Goal: Submit feedback/report problem

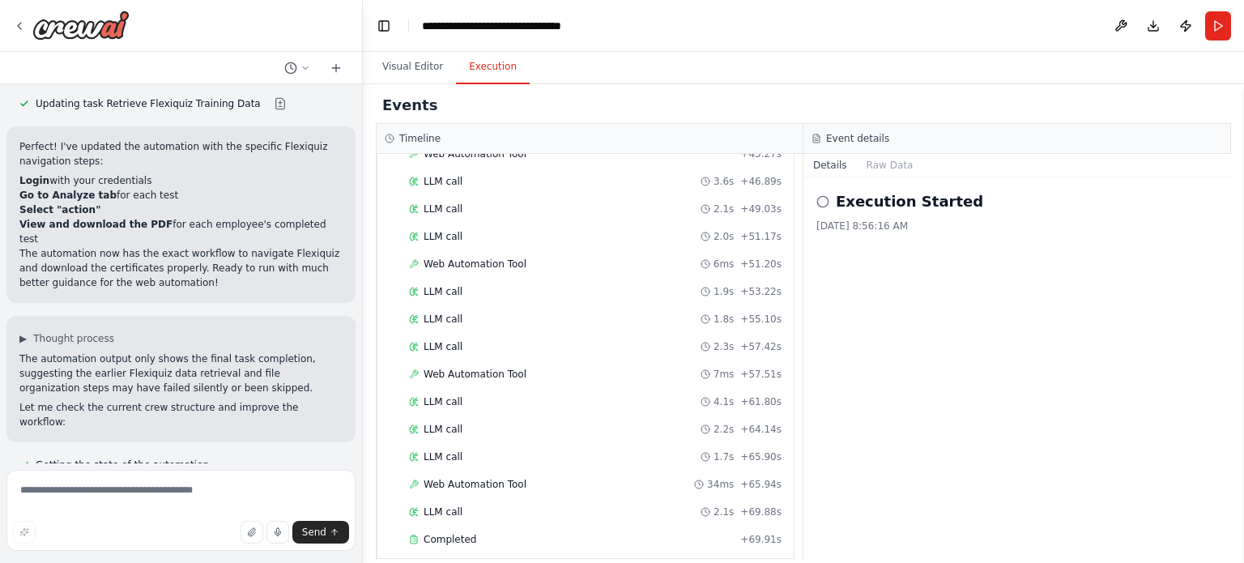
scroll to position [10224, 0]
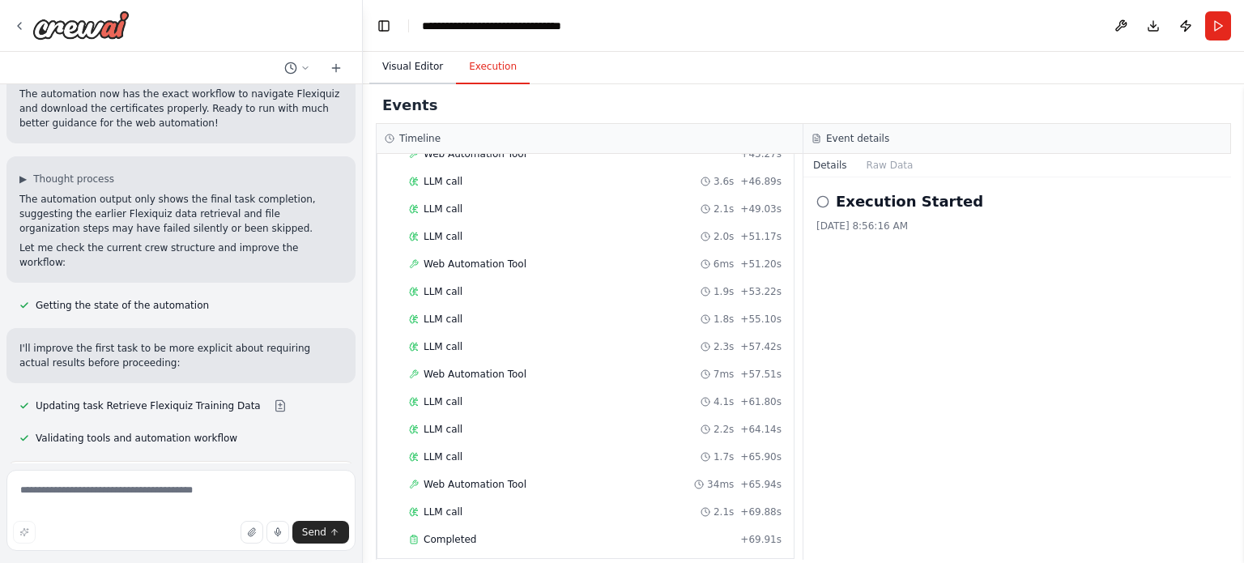
click at [412, 65] on button "Visual Editor" at bounding box center [412, 67] width 87 height 34
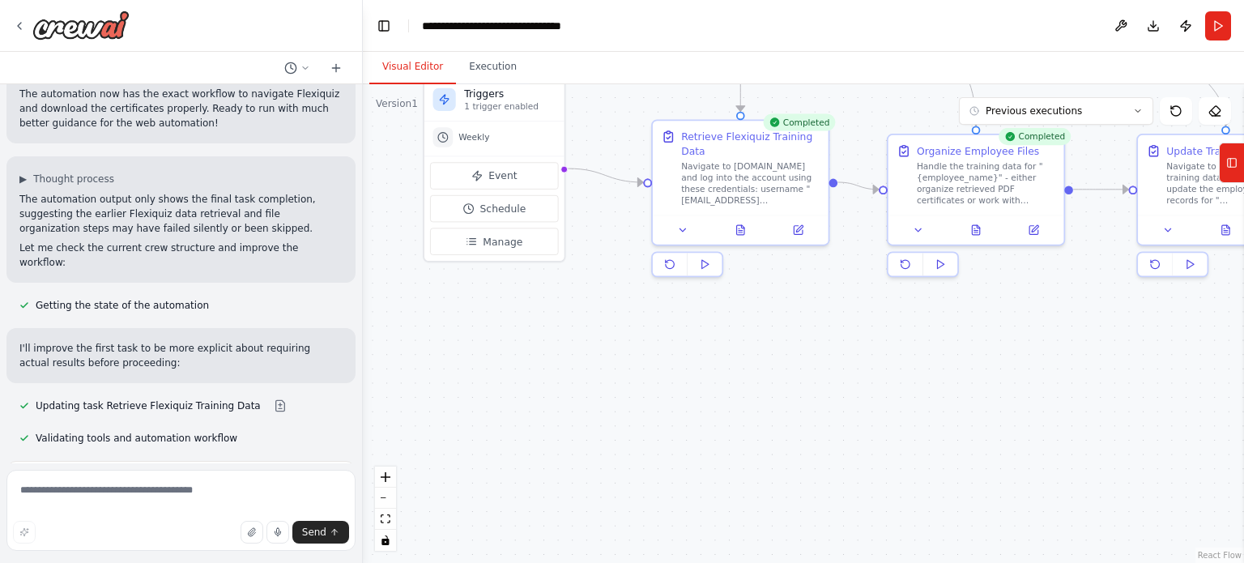
drag, startPoint x: 654, startPoint y: 404, endPoint x: 867, endPoint y: 601, distance: 290.1
click at [867, 562] on html "Placing PDFs from Flexiquiz in employee files and updating our training records…" at bounding box center [622, 281] width 1244 height 563
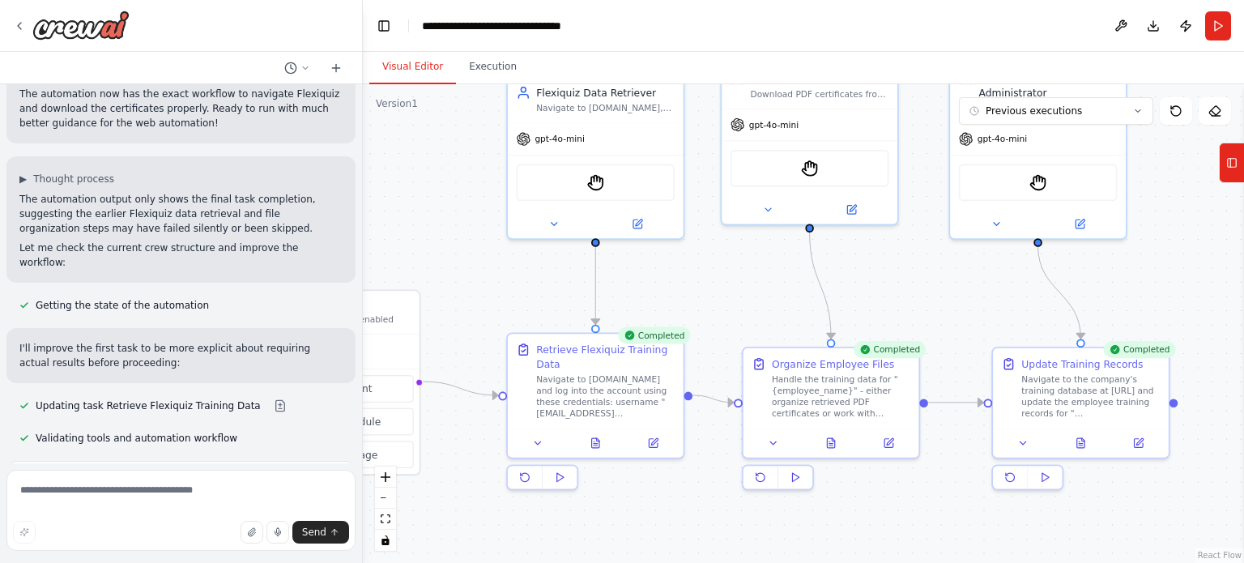
drag, startPoint x: 898, startPoint y: 366, endPoint x: 753, endPoint y: 579, distance: 257.7
click at [753, 562] on html "Placing PDFs from Flexiquiz in employee files and updating our training records…" at bounding box center [622, 281] width 1244 height 563
click at [548, 437] on button at bounding box center [538, 440] width 49 height 17
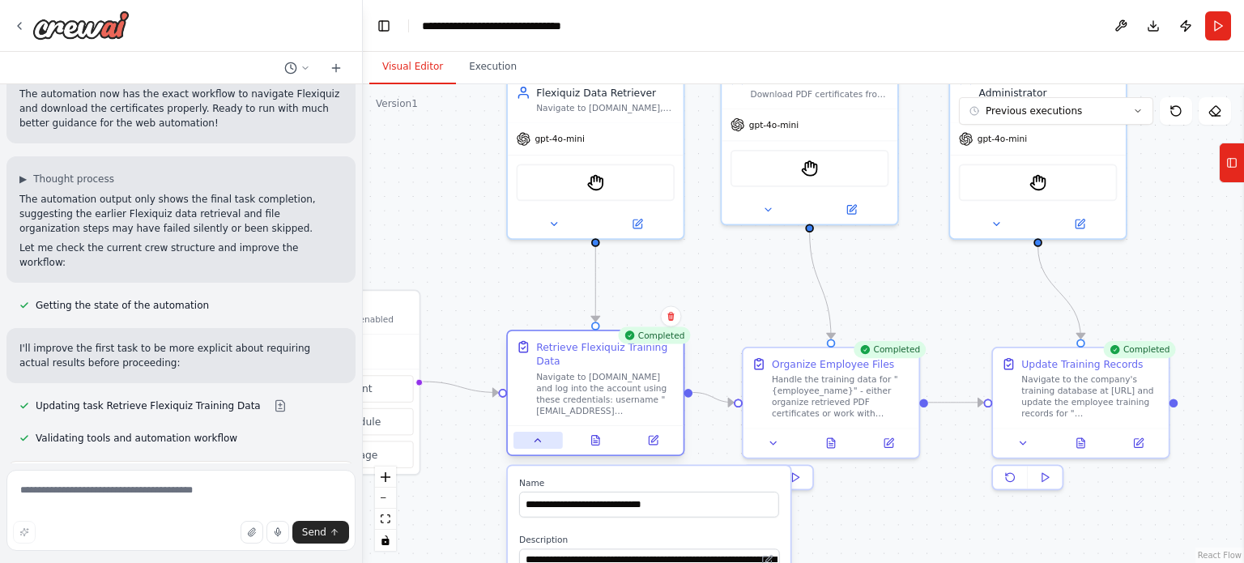
click at [561, 444] on div at bounding box center [596, 440] width 164 height 17
click at [595, 442] on icon at bounding box center [596, 442] width 4 height 0
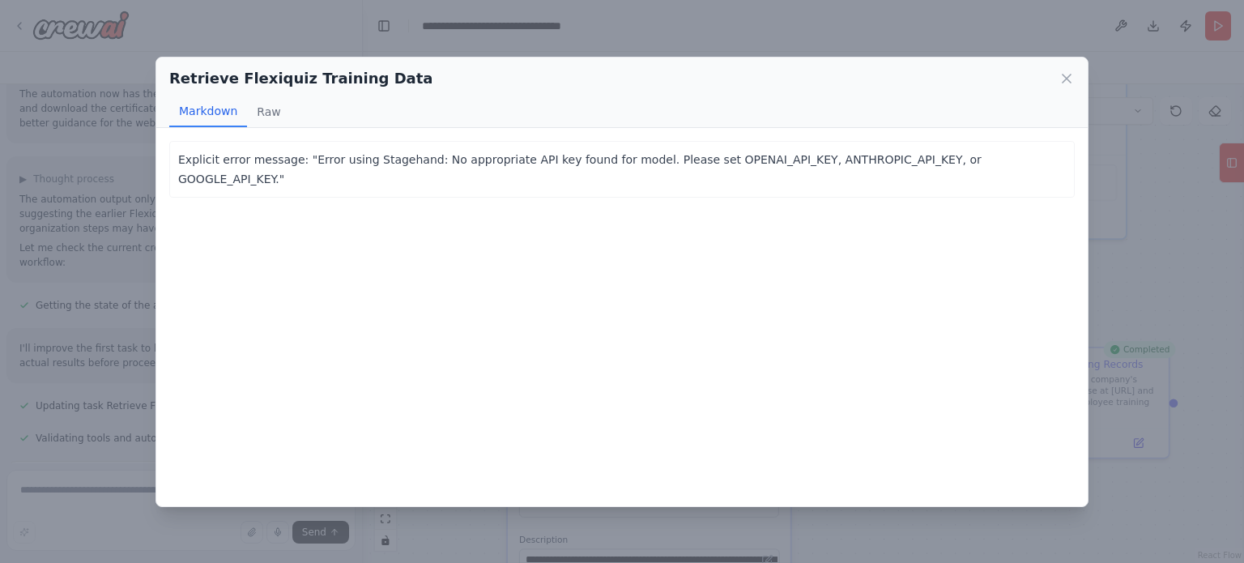
click at [241, 116] on button "Markdown" at bounding box center [208, 111] width 78 height 31
click at [282, 108] on button "Raw" at bounding box center [268, 111] width 43 height 31
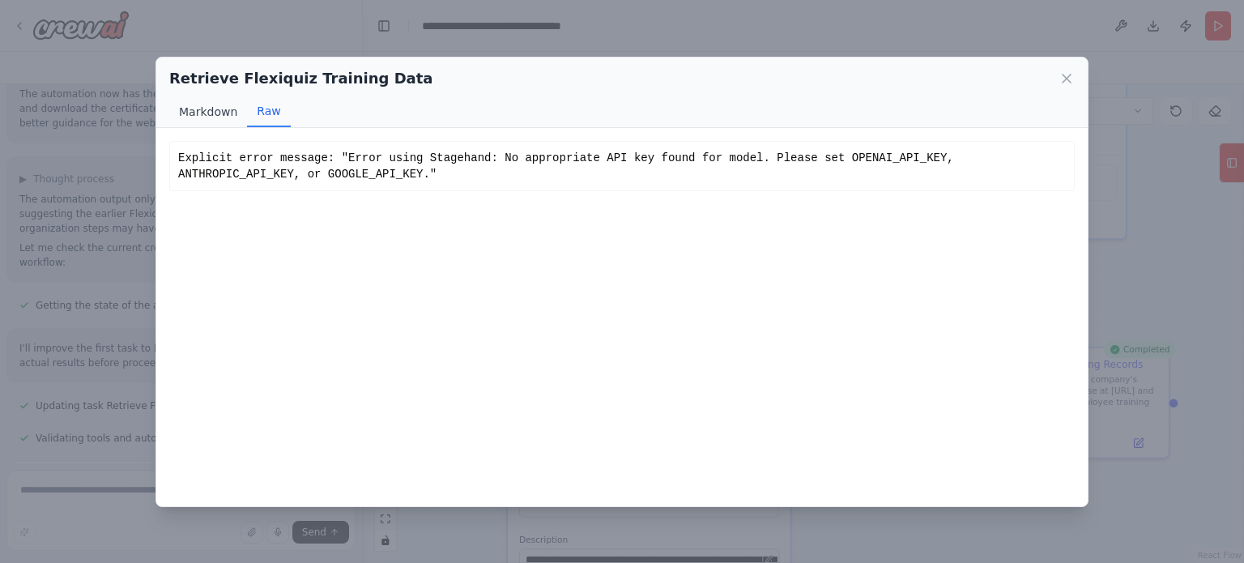
click at [217, 109] on button "Markdown" at bounding box center [208, 111] width 78 height 31
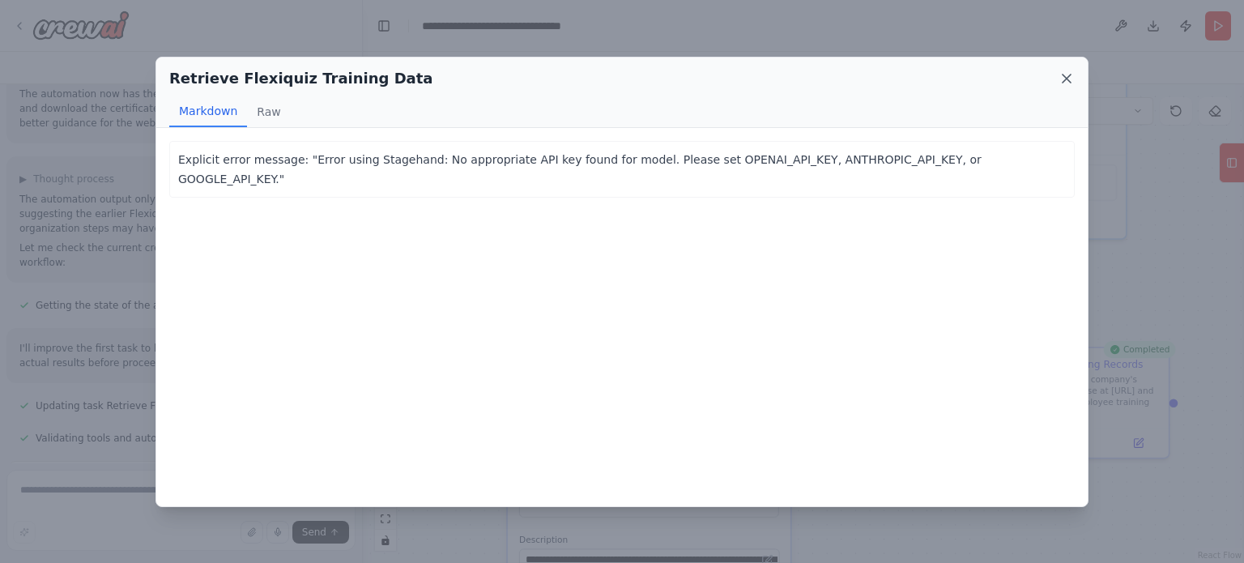
click at [1063, 75] on icon at bounding box center [1067, 78] width 16 height 16
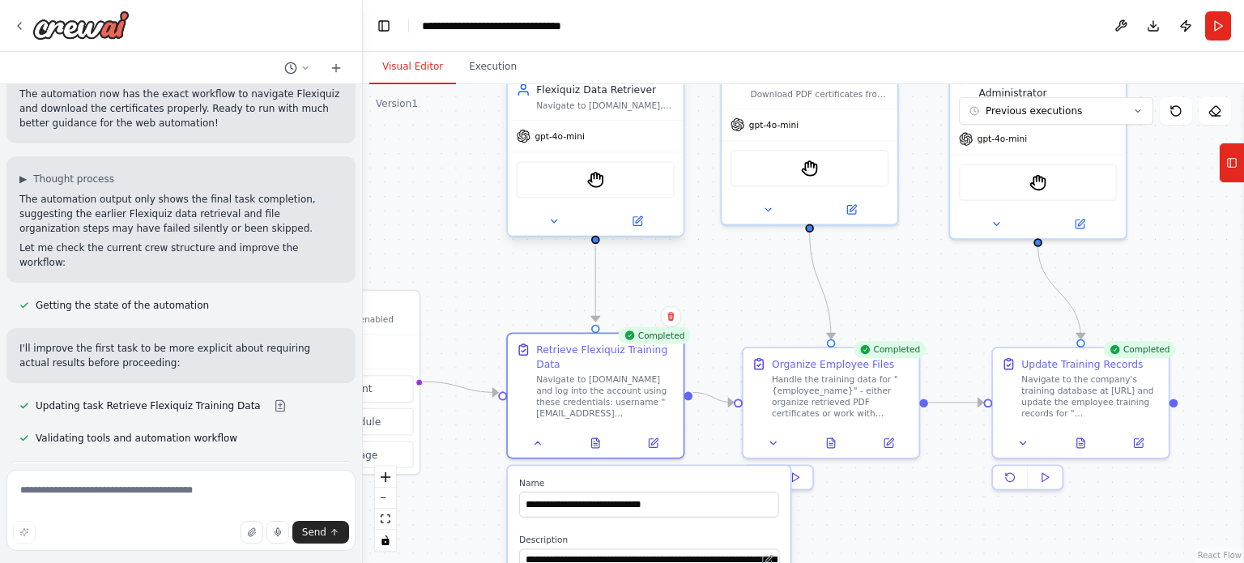
click at [568, 147] on div "gpt-4o-mini" at bounding box center [596, 137] width 176 height 32
click at [590, 176] on img at bounding box center [595, 179] width 17 height 17
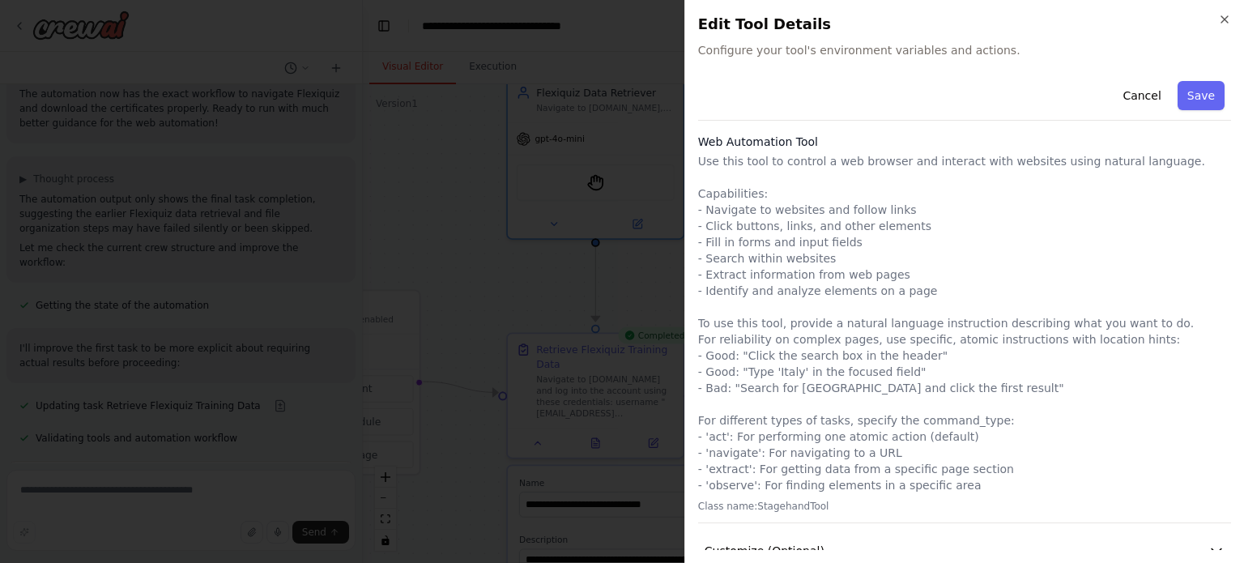
scroll to position [71, 0]
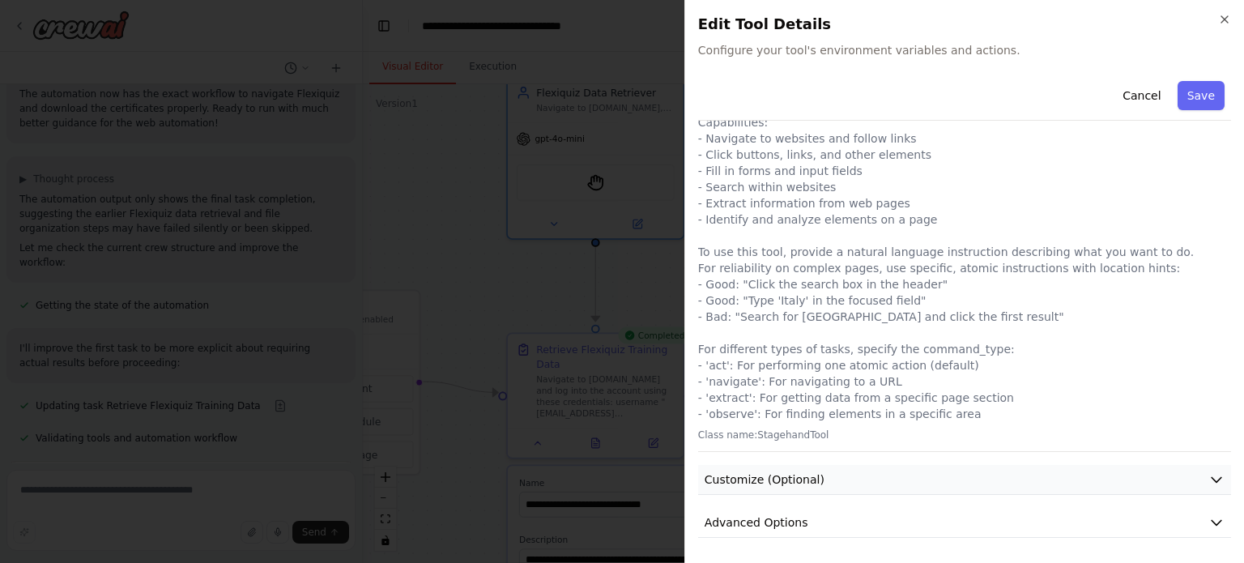
click at [1107, 471] on button "Customize (Optional)" at bounding box center [964, 480] width 533 height 30
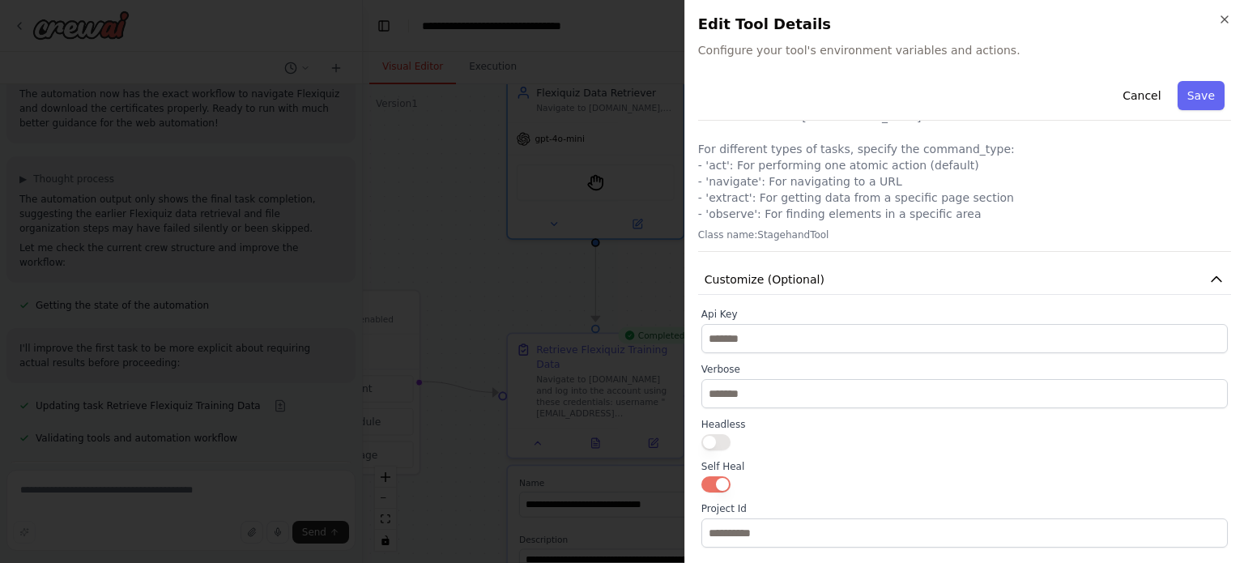
scroll to position [272, 0]
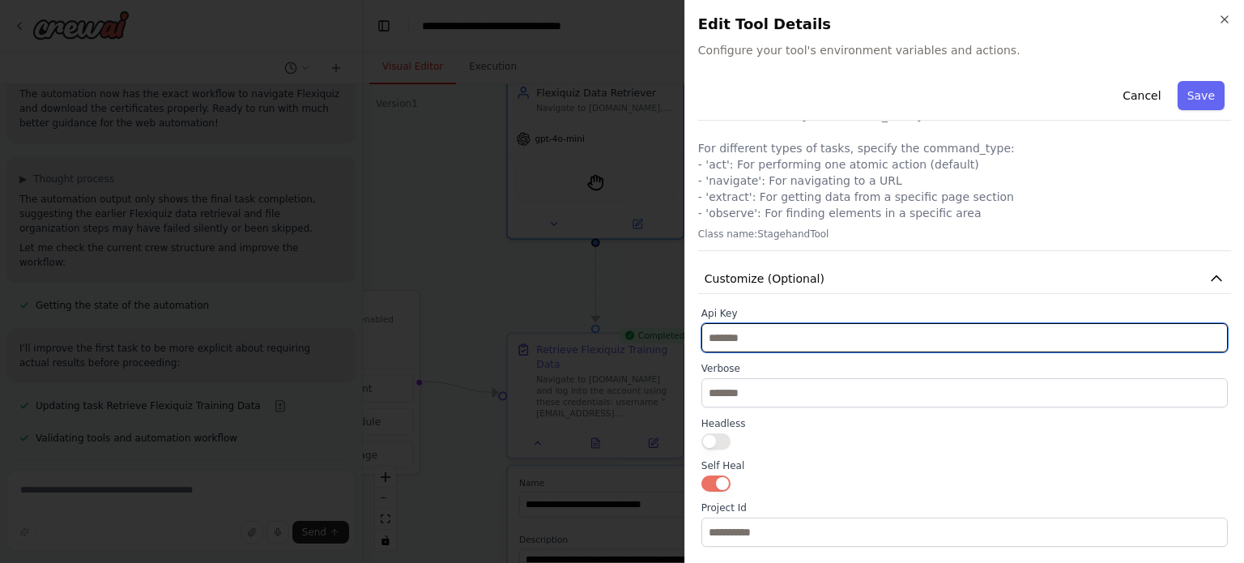
click at [795, 335] on input "text" at bounding box center [965, 337] width 527 height 29
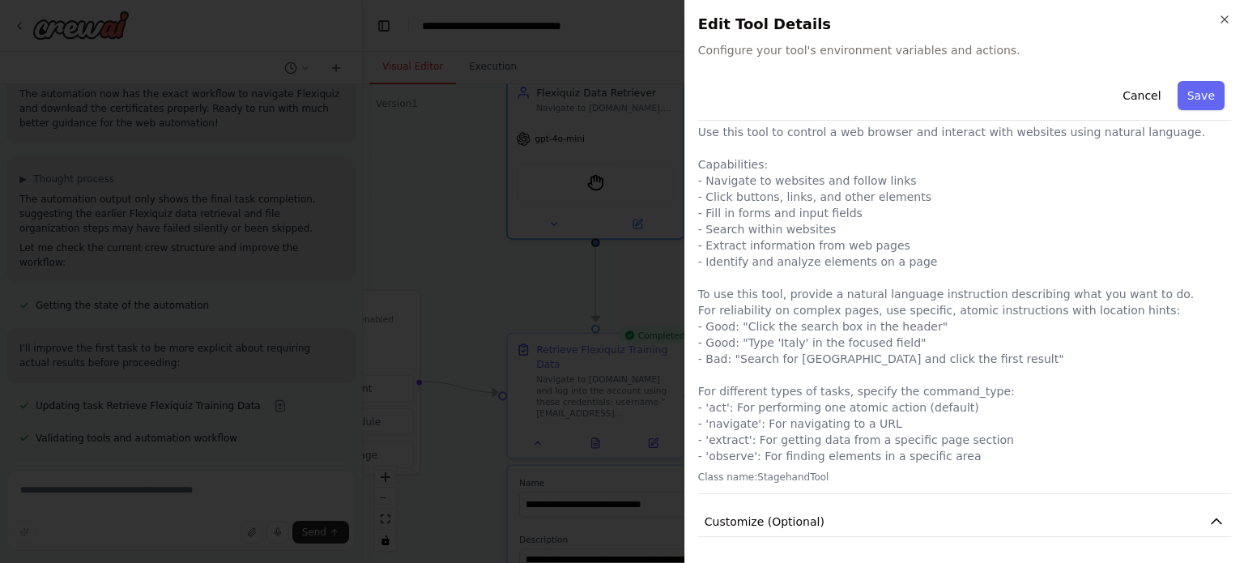
scroll to position [0, 0]
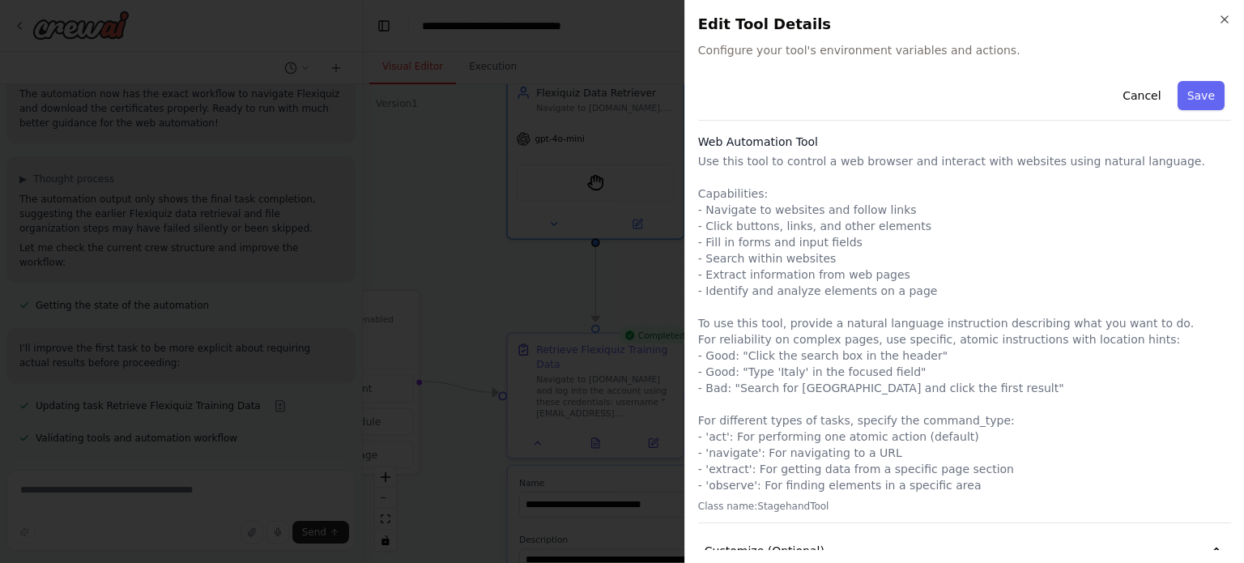
click at [1231, 18] on div "**********" at bounding box center [965, 281] width 560 height 563
click at [1222, 18] on icon "button" at bounding box center [1224, 19] width 13 height 13
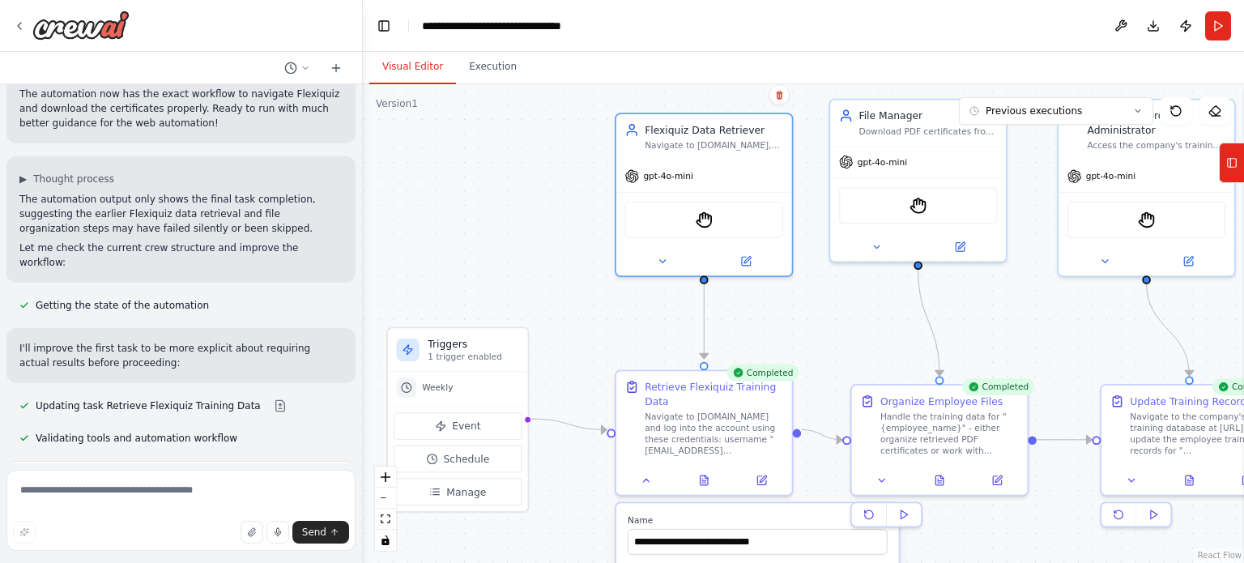
drag, startPoint x: 446, startPoint y: 220, endPoint x: 554, endPoint y: 258, distance: 114.8
click at [554, 258] on div ".deletable-edge-delete-btn { width: 20px; height: 20px; border: 0px solid #ffff…" at bounding box center [803, 323] width 881 height 479
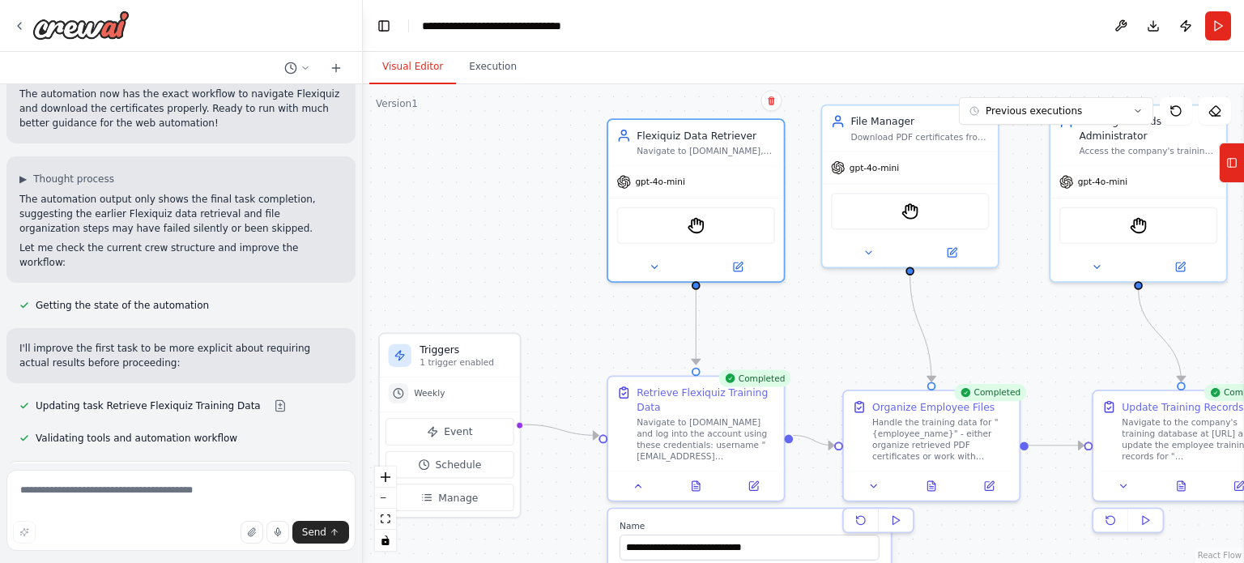
drag, startPoint x: 510, startPoint y: 250, endPoint x: 502, endPoint y: 256, distance: 9.9
click at [502, 256] on div ".deletable-edge-delete-btn { width: 20px; height: 20px; border: 0px solid #ffff…" at bounding box center [803, 323] width 881 height 479
click at [706, 157] on div "Flexiquiz Data Retriever Navigate to [DOMAIN_NAME], log into your account, and …" at bounding box center [696, 139] width 176 height 45
click at [706, 135] on div "Flexiquiz Data Retriever" at bounding box center [706, 133] width 139 height 15
click at [156, 488] on textarea at bounding box center [180, 510] width 349 height 81
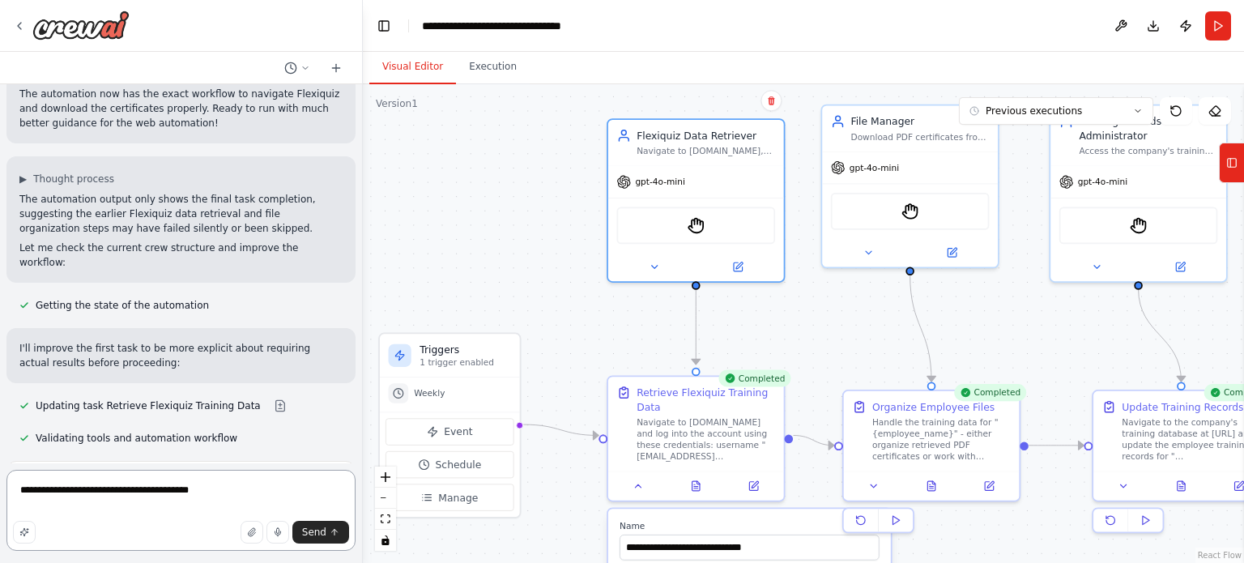
type textarea "**********"
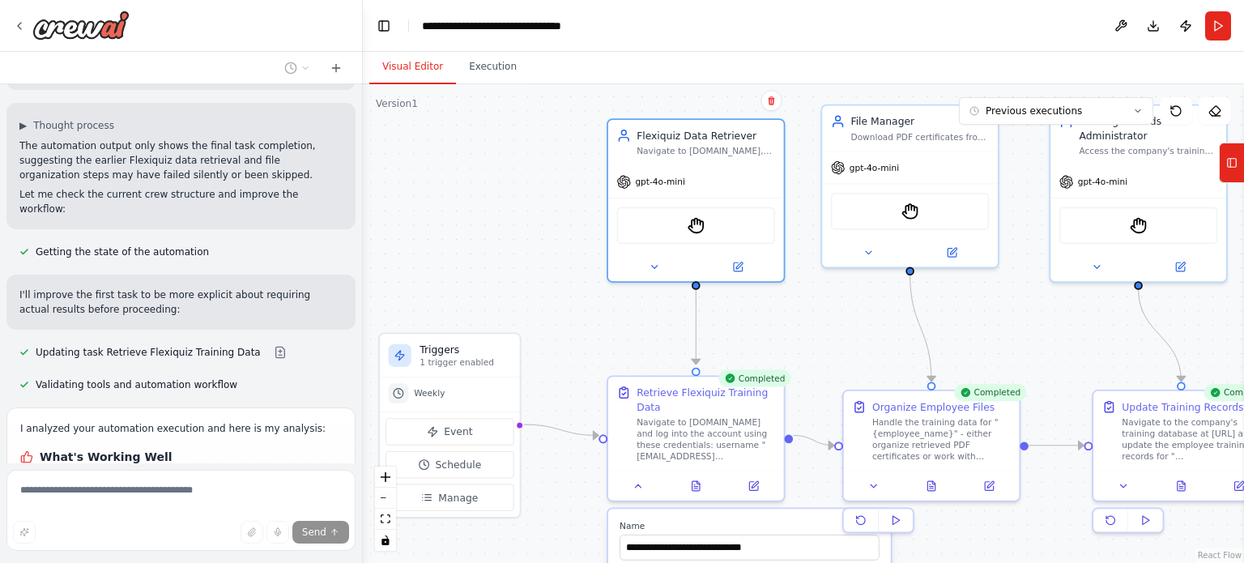
scroll to position [10304, 0]
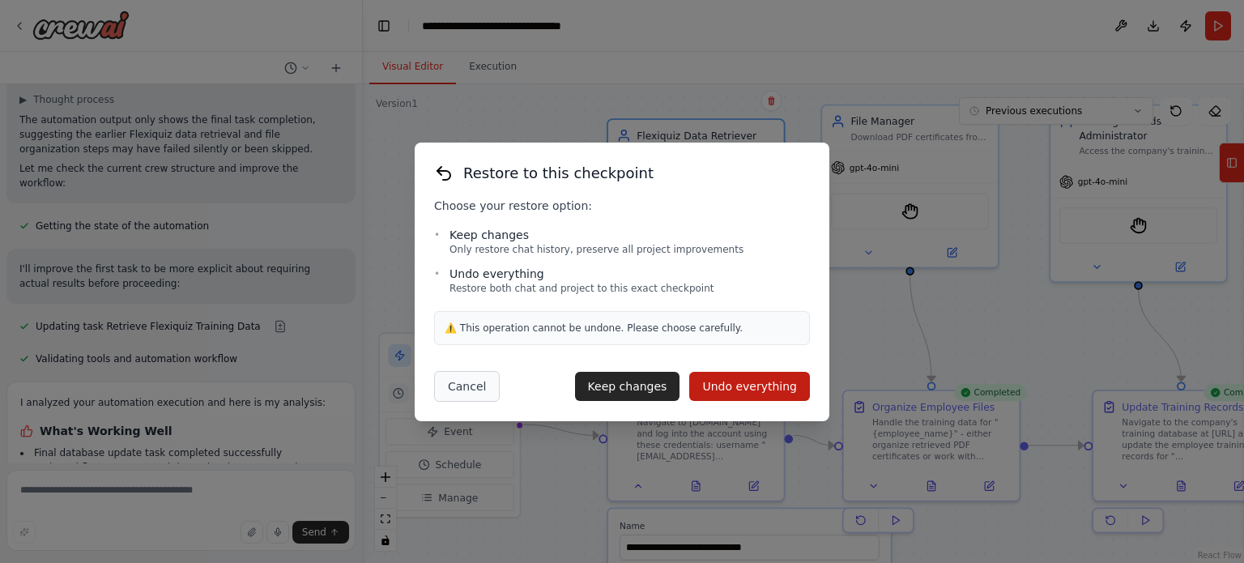
click at [477, 392] on button "Cancel" at bounding box center [467, 386] width 66 height 31
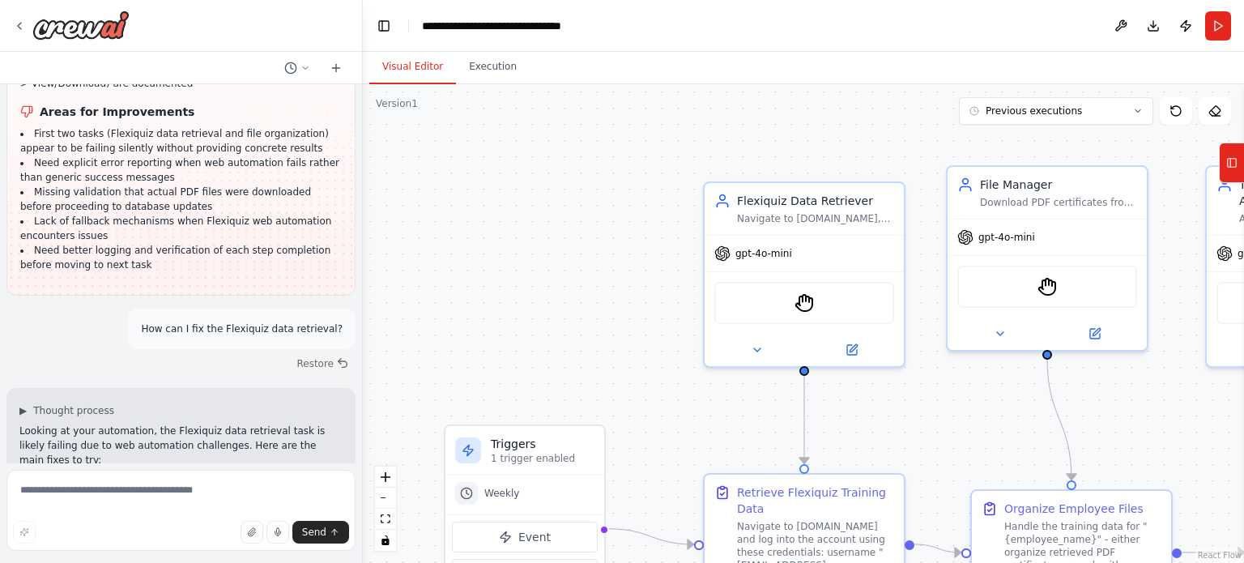
scroll to position [10762, 0]
